Goal: Ask a question

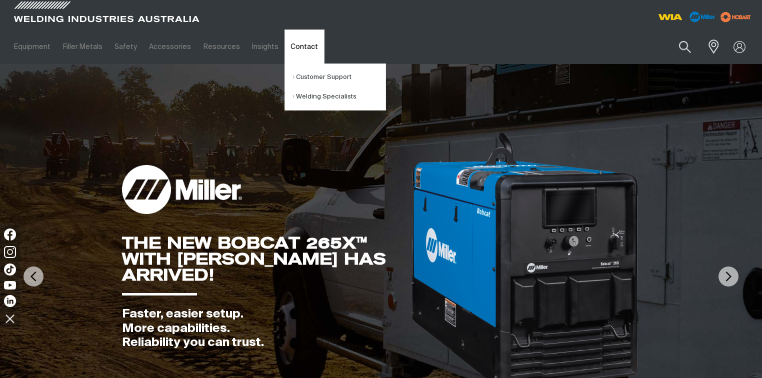
click at [290, 50] on link "Contact" at bounding box center [303, 46] width 39 height 34
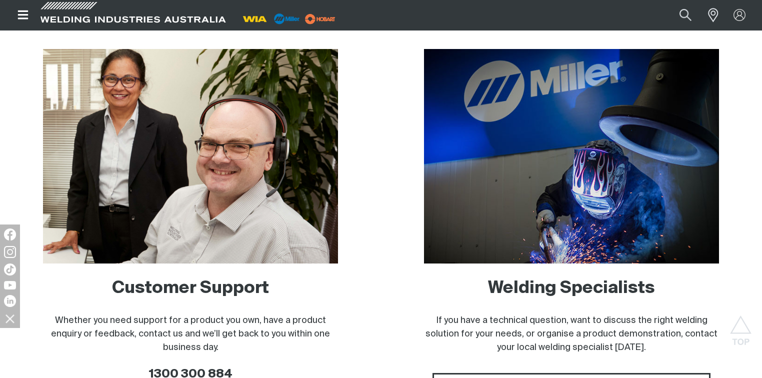
scroll to position [640, 0]
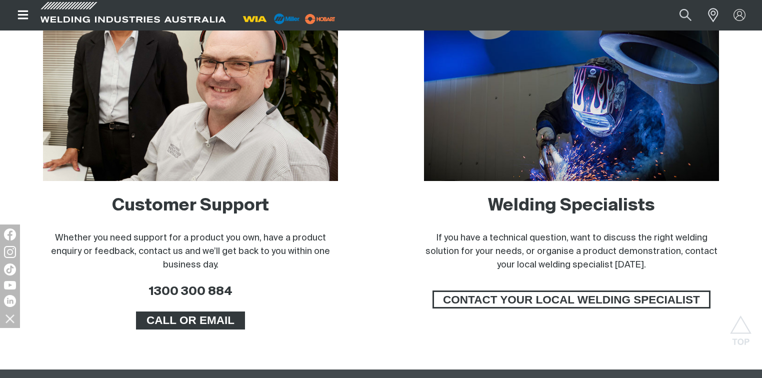
click at [178, 322] on span "CALL OR EMAIL" at bounding box center [190, 320] width 106 height 18
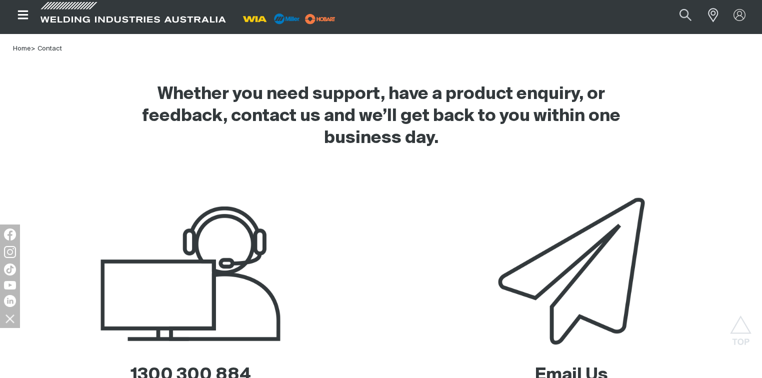
scroll to position [440, 0]
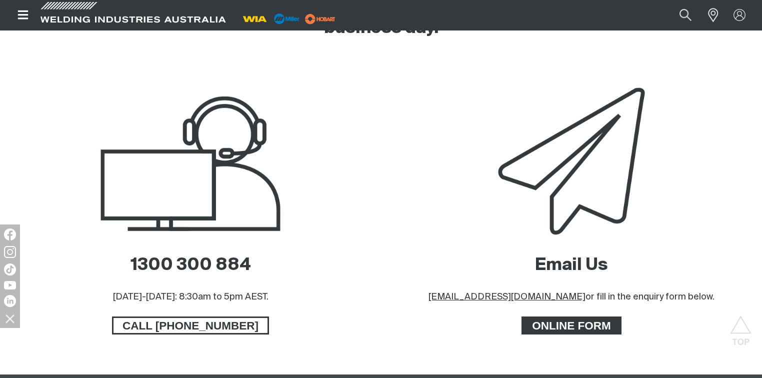
click at [570, 326] on span "ONLINE FORM" at bounding box center [571, 325] width 97 height 18
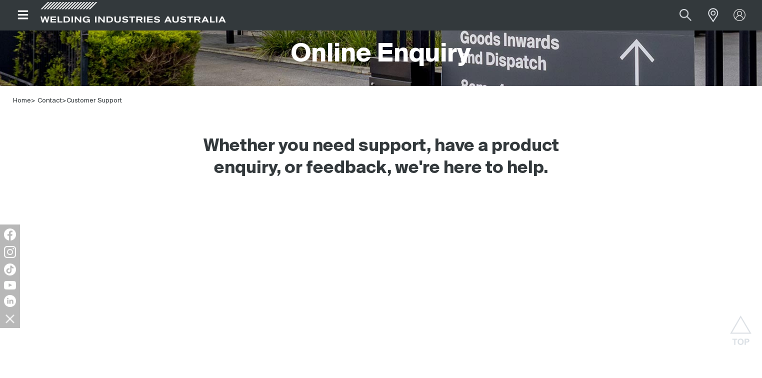
scroll to position [240, 0]
